Goal: Find specific page/section

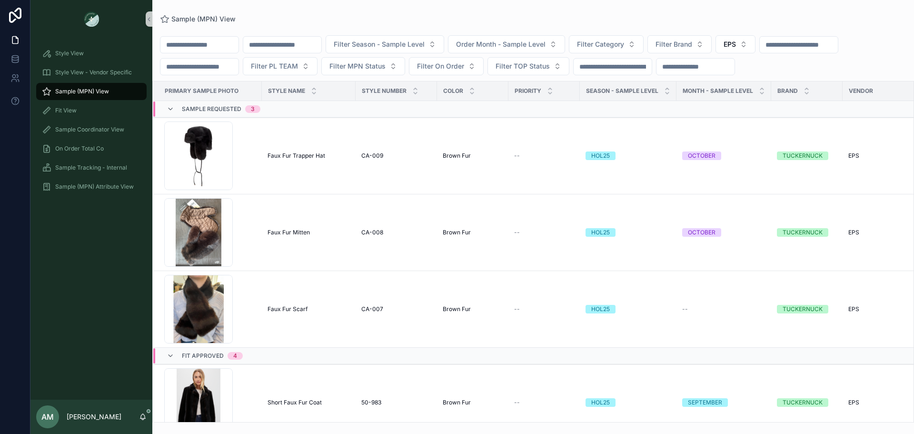
click at [760, 51] on input "scrollable content" at bounding box center [799, 44] width 78 height 13
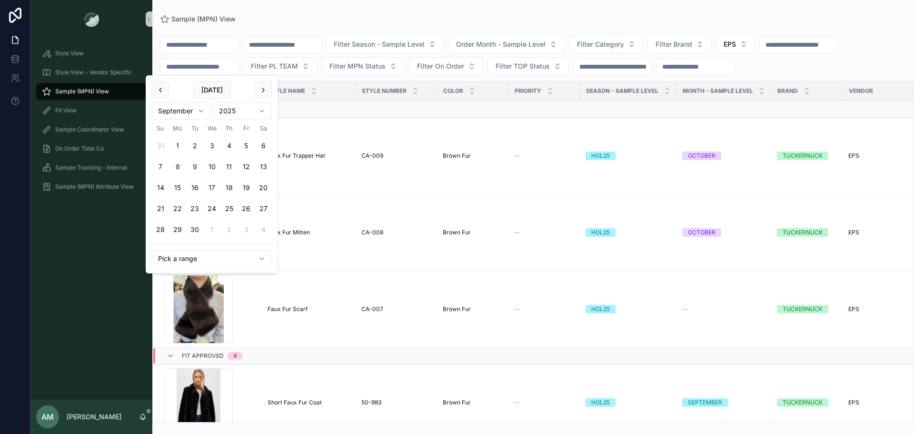
click at [305, 75] on div "Filter Season - Sample Level Order Month - Sample Level Filter Category Filter …" at bounding box center [532, 55] width 761 height 40
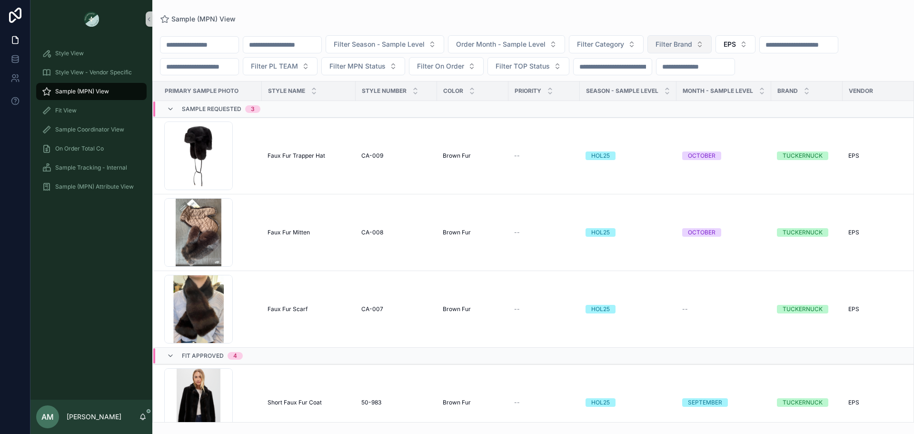
click at [711, 42] on button "Filter Brand" at bounding box center [679, 44] width 64 height 18
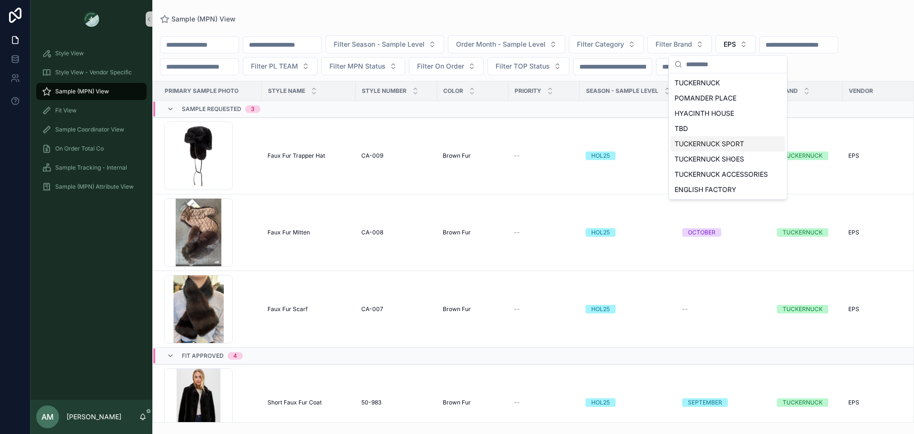
click at [729, 145] on div "TUCKERNUCK SPORT" at bounding box center [728, 143] width 114 height 15
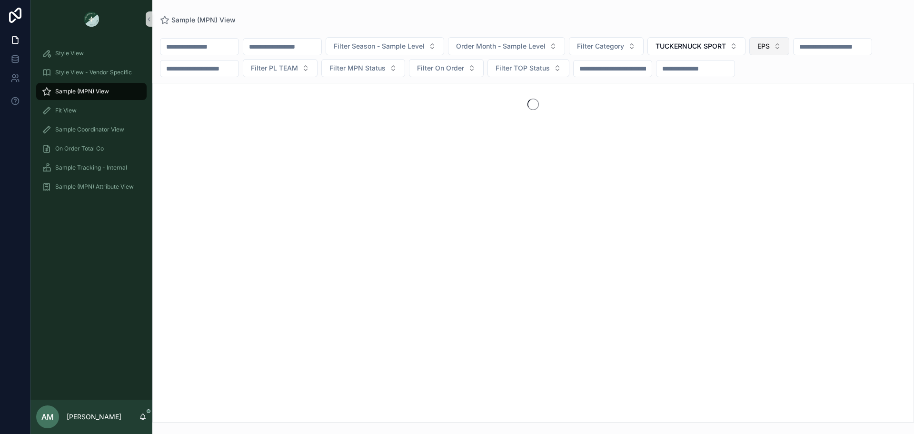
click at [789, 51] on button "EPS" at bounding box center [769, 46] width 40 height 18
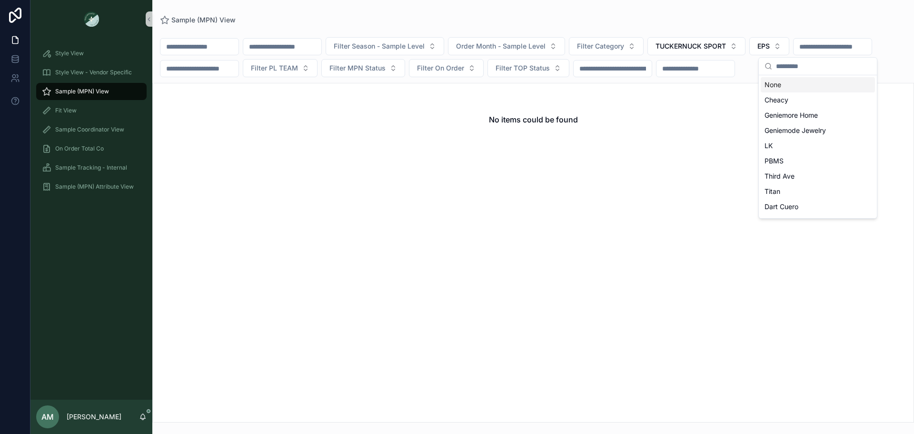
click at [810, 80] on div "None" at bounding box center [818, 84] width 114 height 15
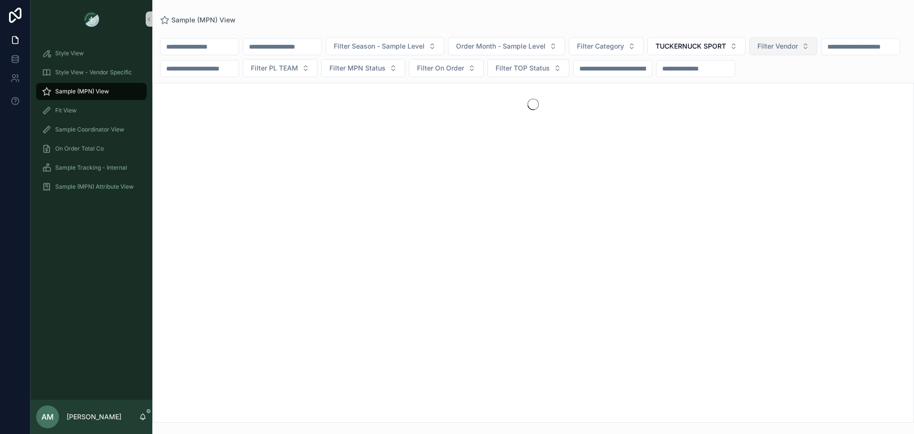
click at [798, 41] on span "Filter Vendor" at bounding box center [777, 46] width 40 height 10
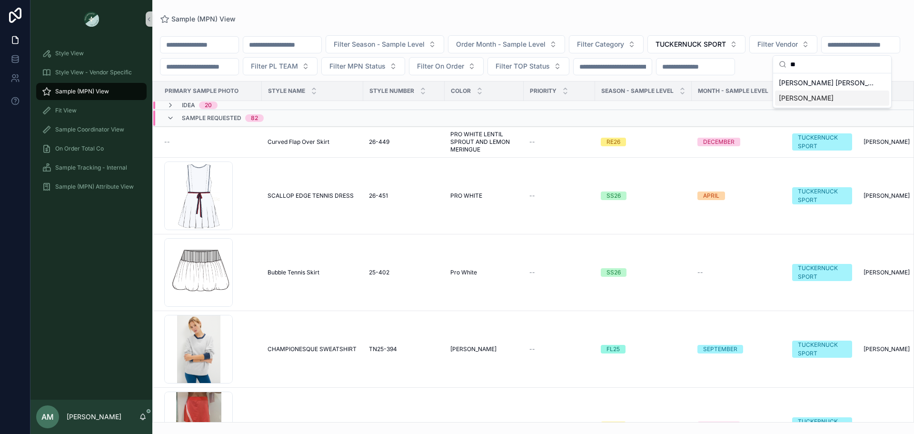
type input "**"
click at [822, 97] on div "[PERSON_NAME]" at bounding box center [832, 97] width 114 height 15
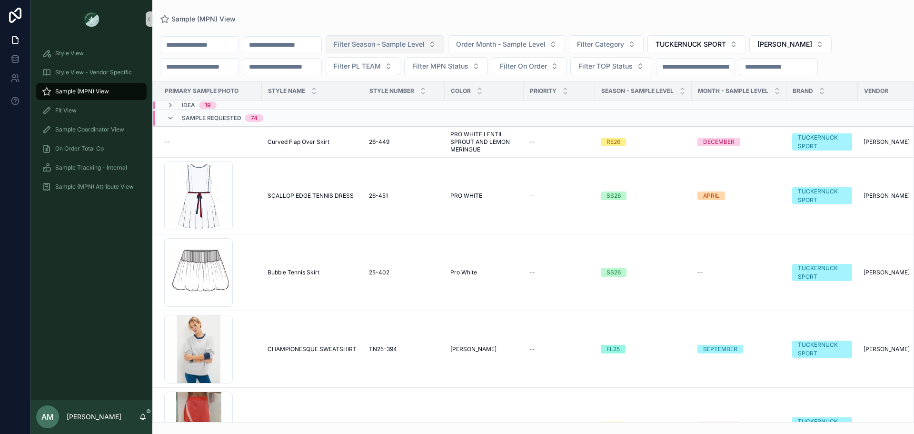
click at [425, 45] on span "Filter Season - Sample Level" at bounding box center [379, 45] width 91 height 10
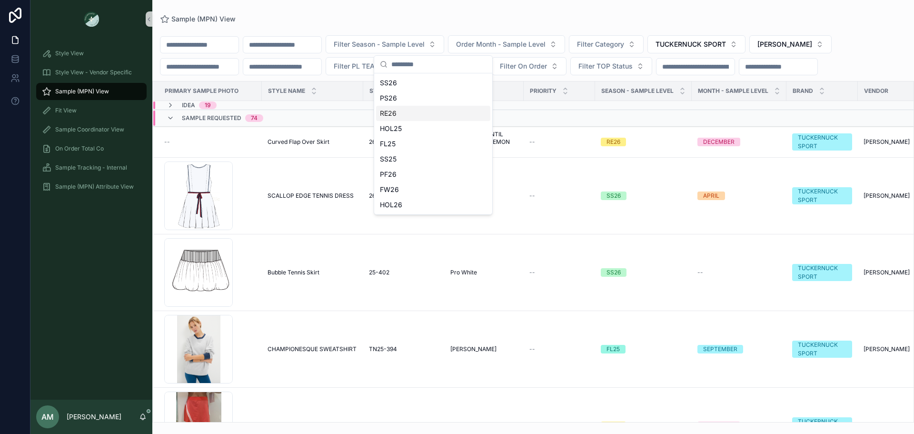
click at [418, 112] on div "RE26" at bounding box center [433, 113] width 114 height 15
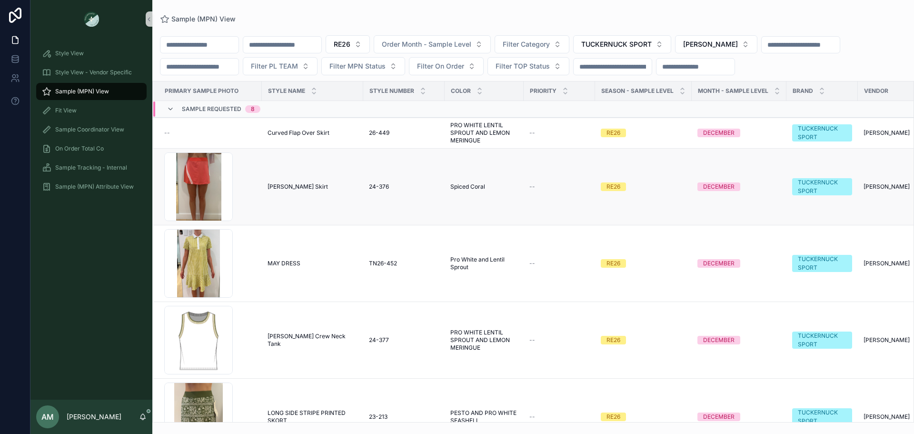
click at [285, 189] on span "Blair Skirt" at bounding box center [297, 187] width 60 height 8
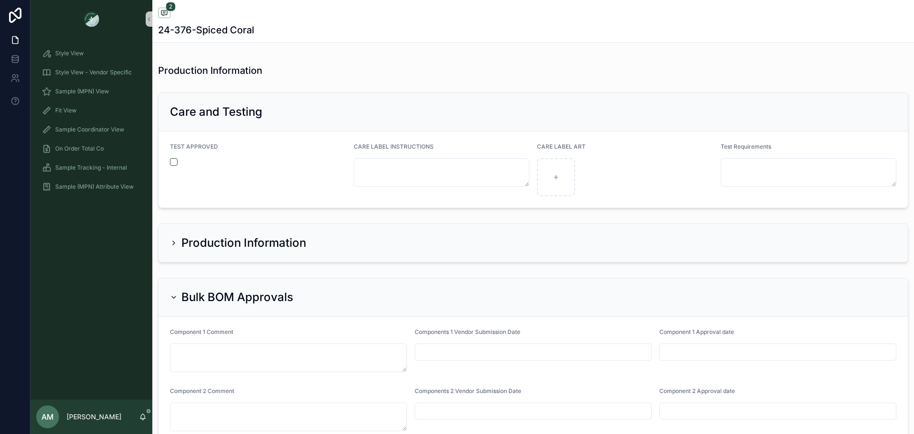
scroll to position [2087, 0]
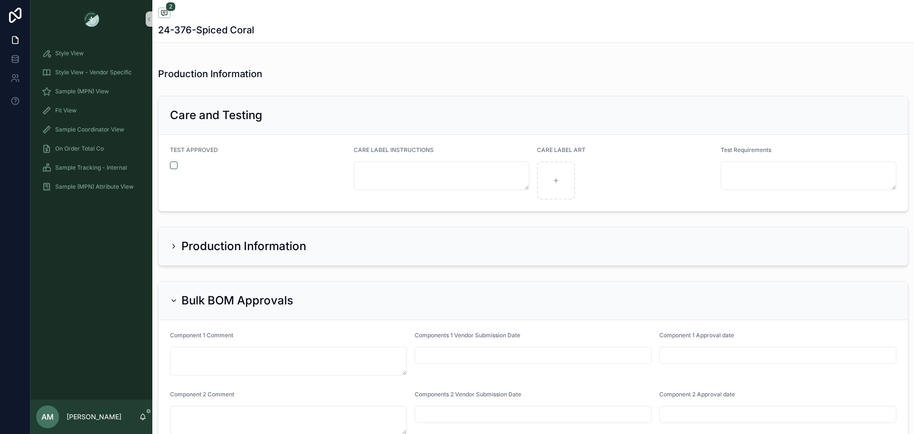
click at [336, 247] on div "Production Information" at bounding box center [533, 245] width 726 height 15
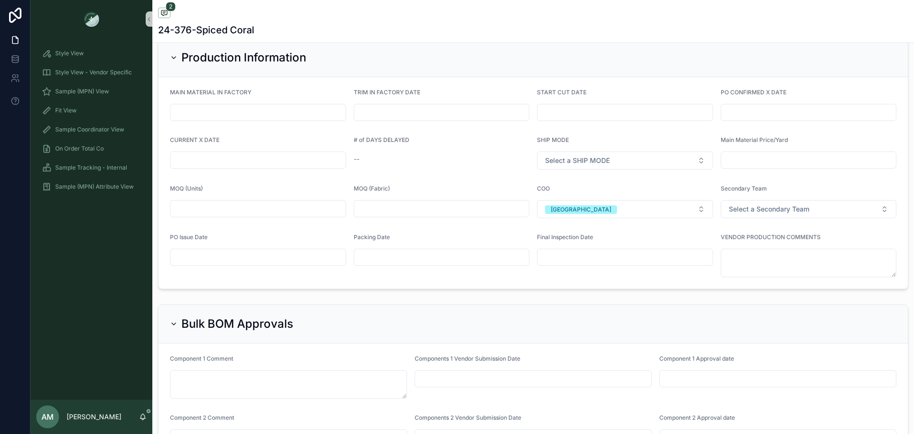
scroll to position [2277, 0]
click at [286, 325] on h2 "Bulk BOM Approvals" at bounding box center [237, 321] width 112 height 15
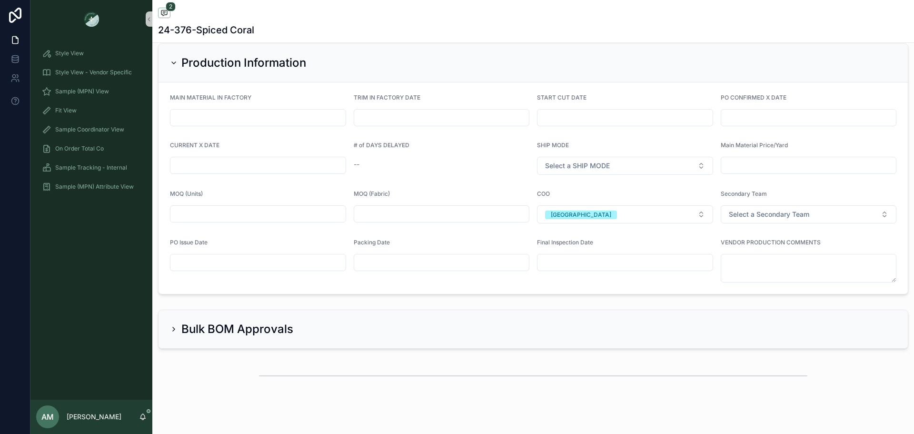
scroll to position [2241, 0]
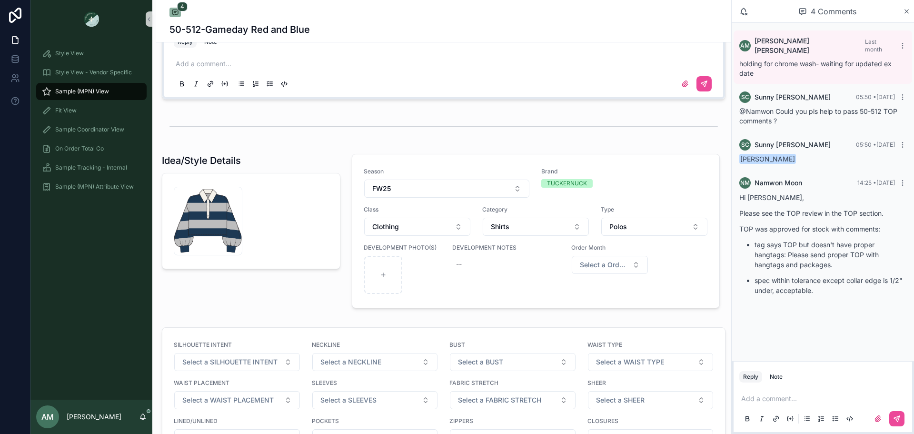
scroll to position [865, 0]
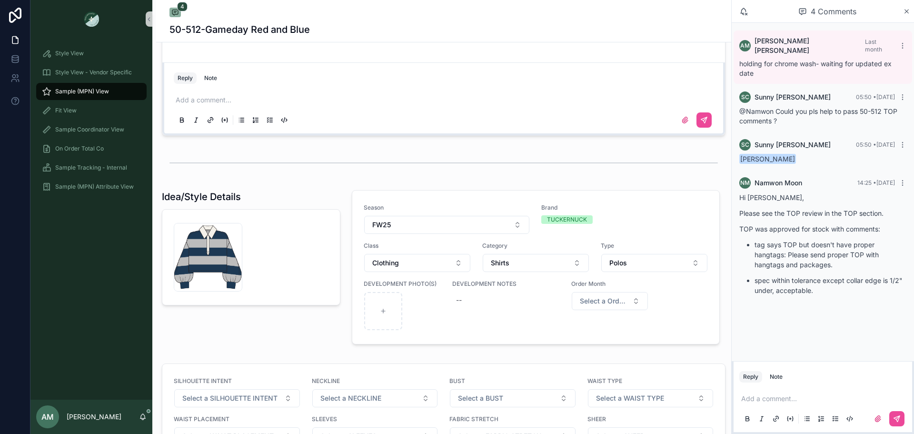
click at [102, 93] on span "Sample (MPN) View" at bounding box center [82, 92] width 54 height 8
